Goal: Information Seeking & Learning: Learn about a topic

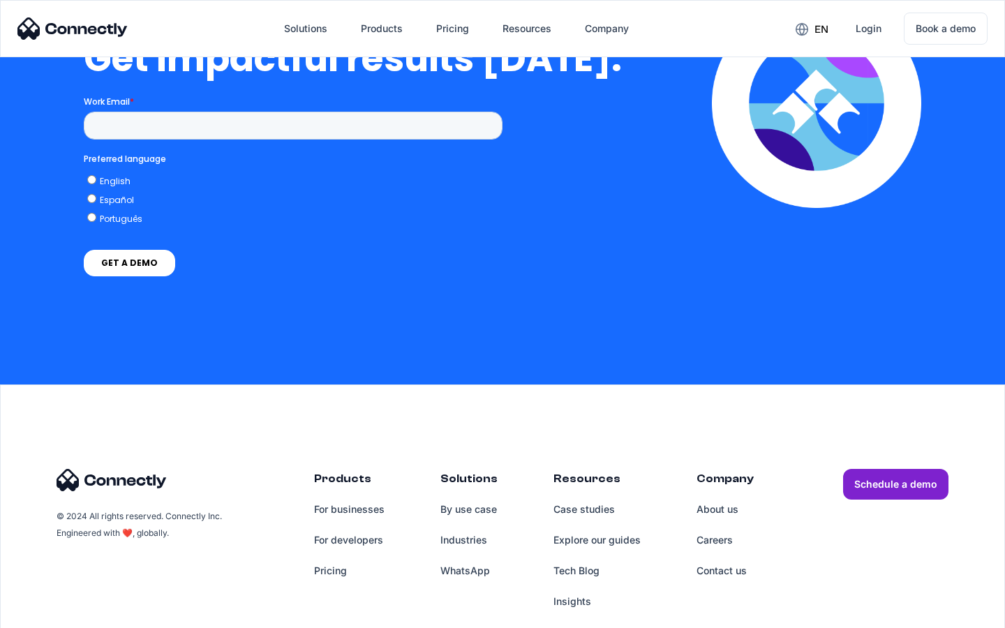
scroll to position [3080, 0]
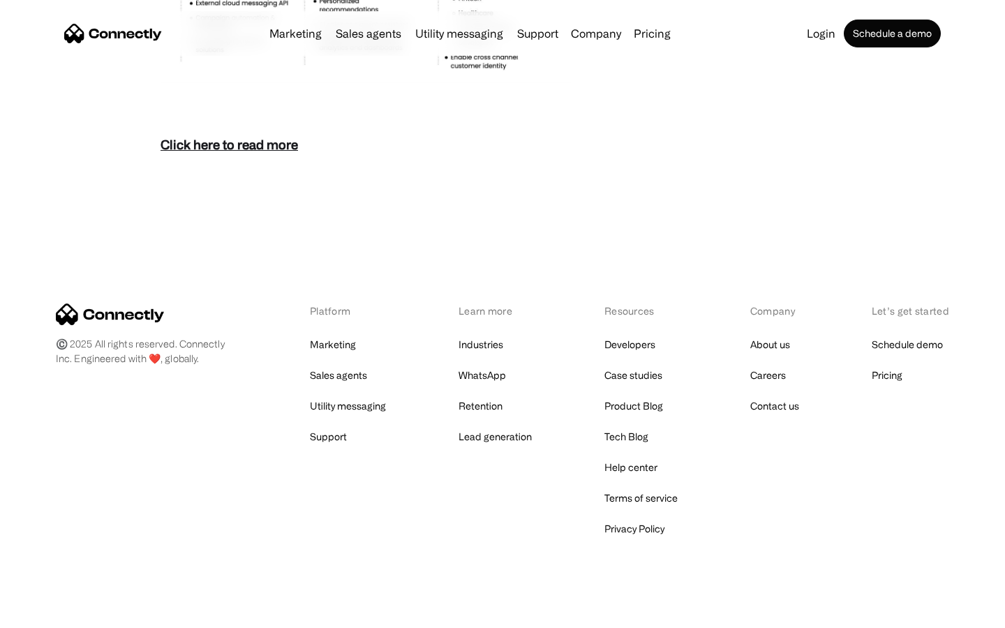
scroll to position [6053, 0]
